Goal: Task Accomplishment & Management: Use online tool/utility

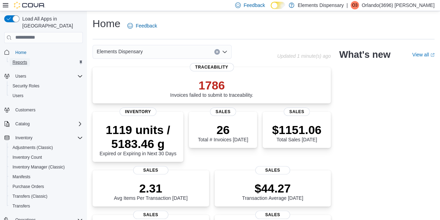
click at [20, 59] on span "Reports" at bounding box center [20, 62] width 15 height 6
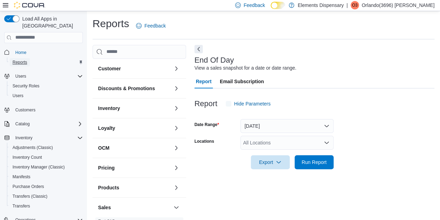
scroll to position [9, 0]
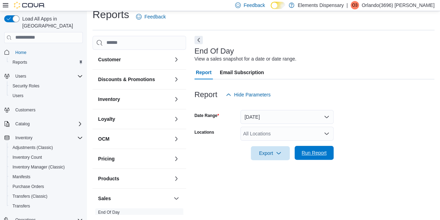
click at [308, 147] on span "Run Report" at bounding box center [314, 153] width 31 height 14
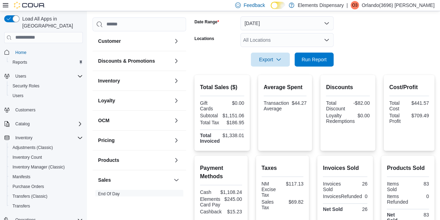
scroll to position [103, 0]
